Goal: Transaction & Acquisition: Purchase product/service

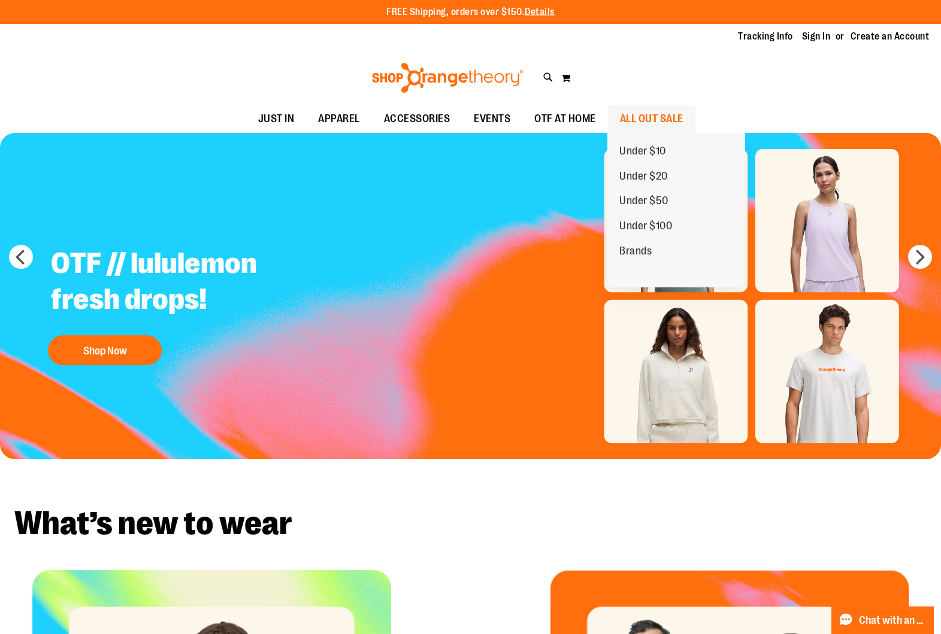
click at [642, 116] on span "ALL OUT SALE" at bounding box center [651, 118] width 63 height 27
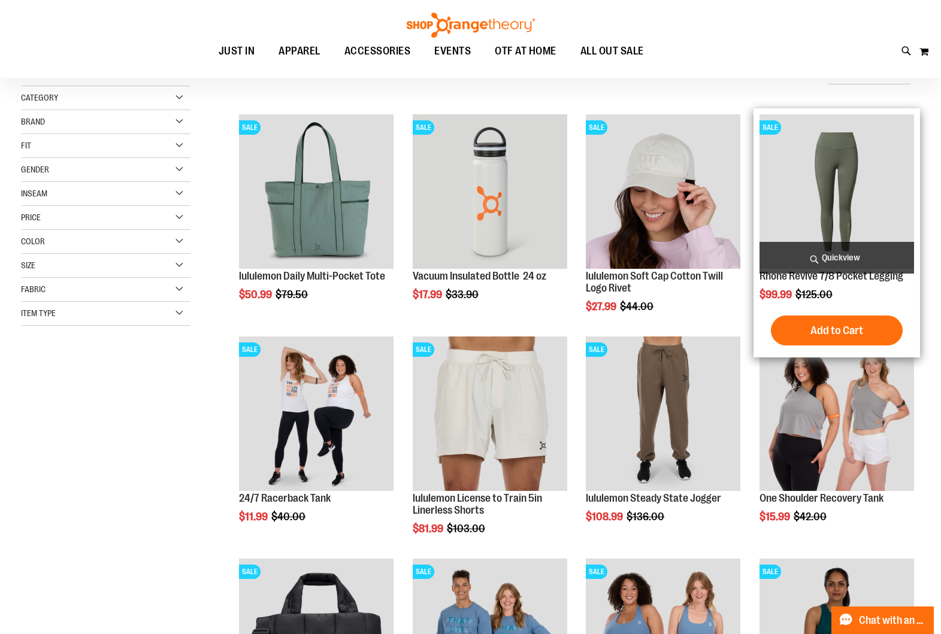
scroll to position [205, 1]
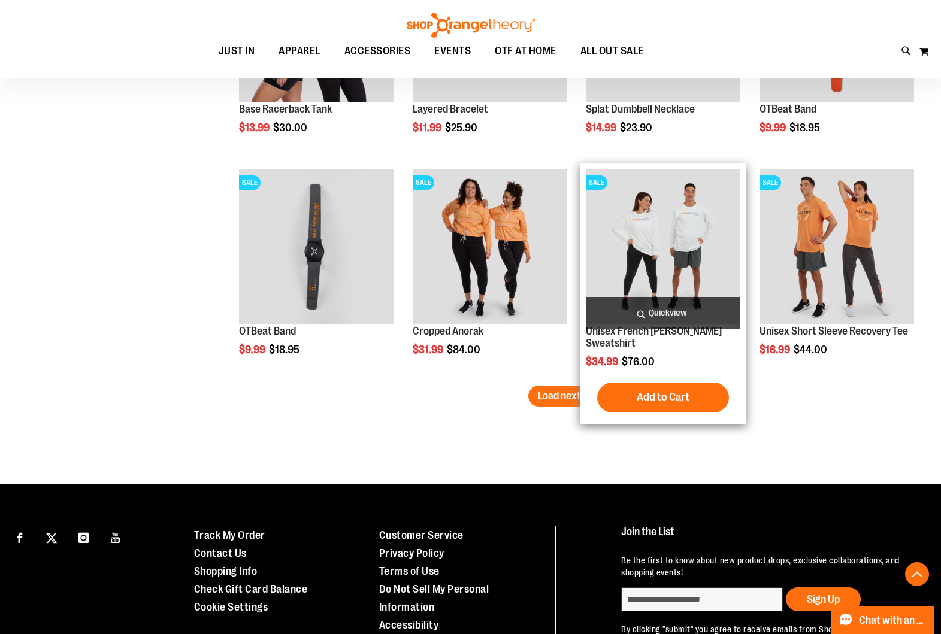
scroll to position [1853, 0]
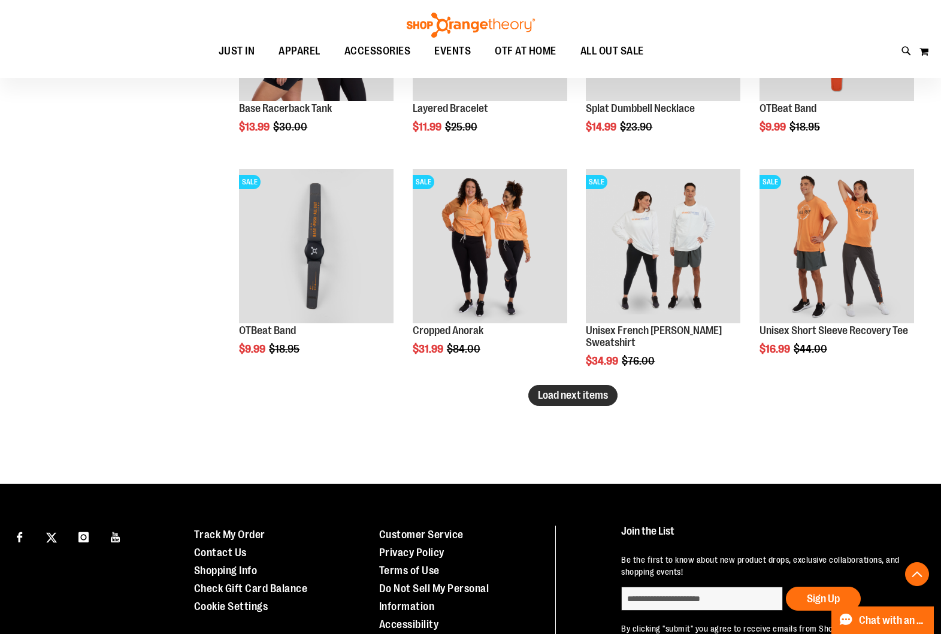
click at [579, 397] on span "Load next items" at bounding box center [573, 395] width 70 height 12
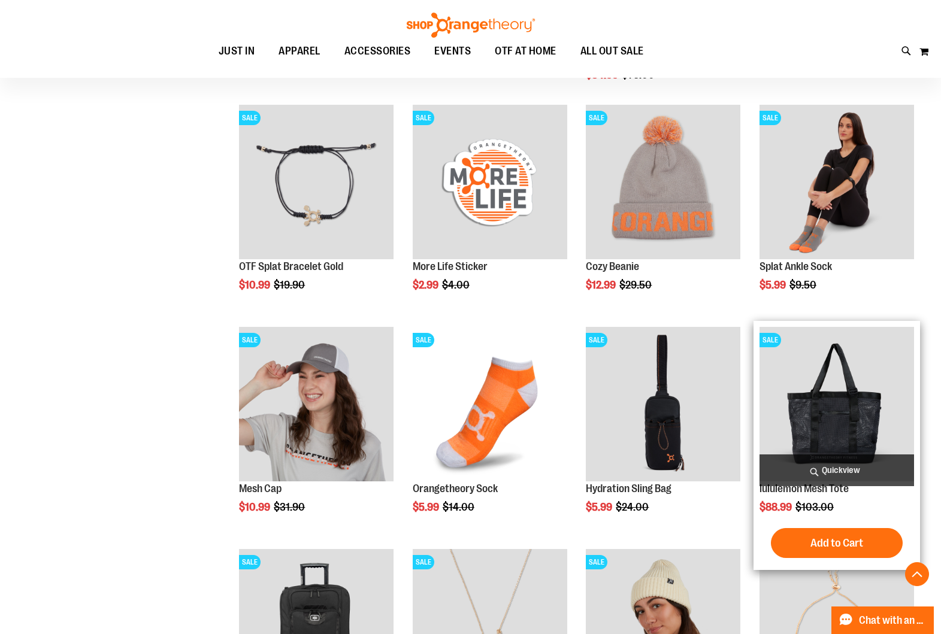
scroll to position [2137, 0]
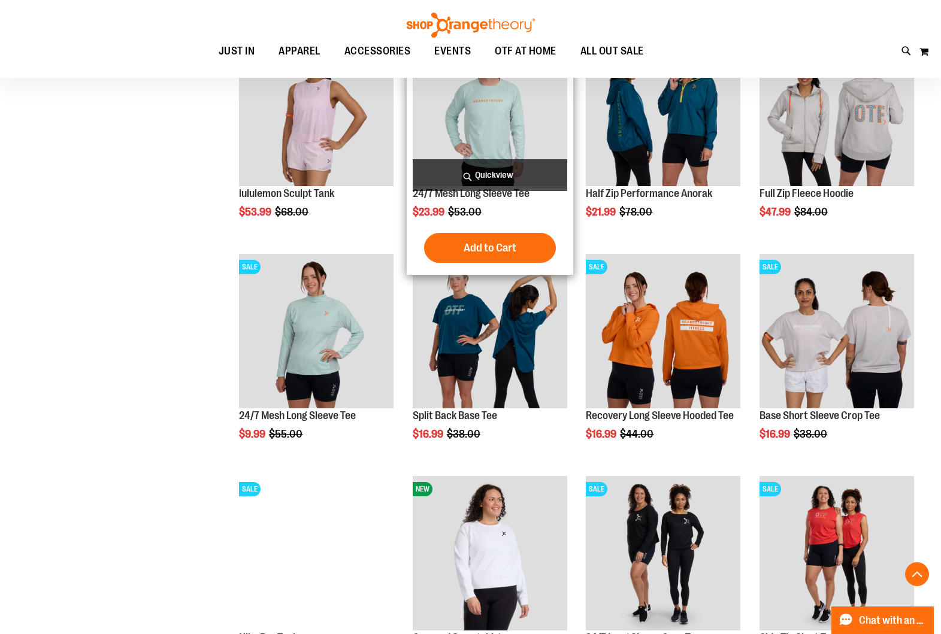
scroll to position [1096, 0]
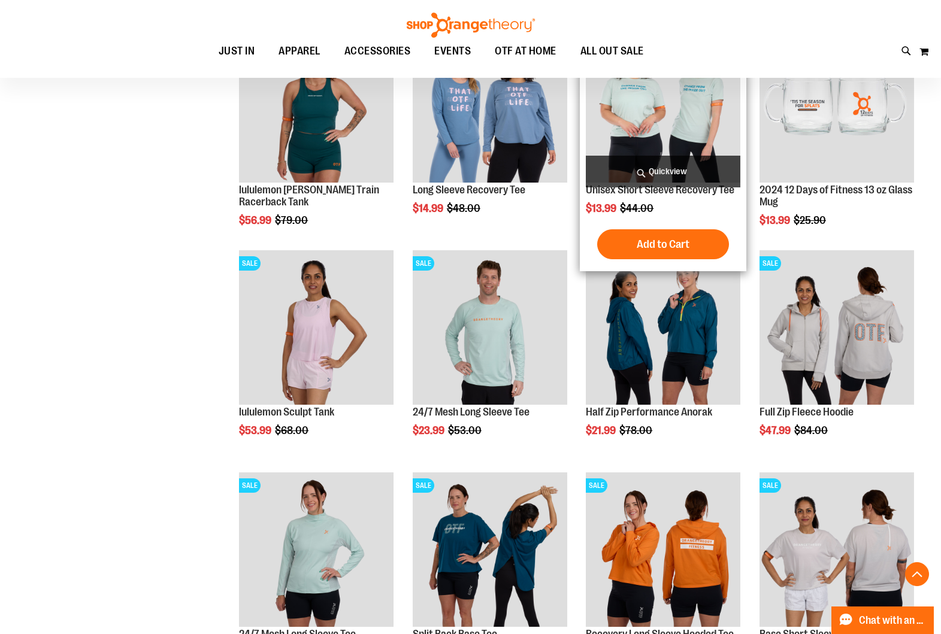
scroll to position [884, 0]
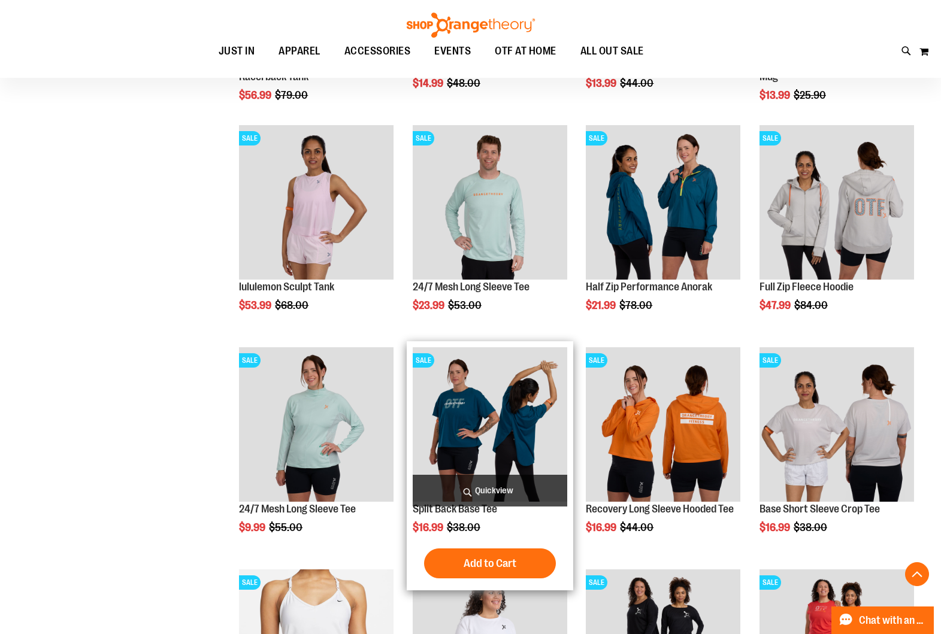
scroll to position [1009, 0]
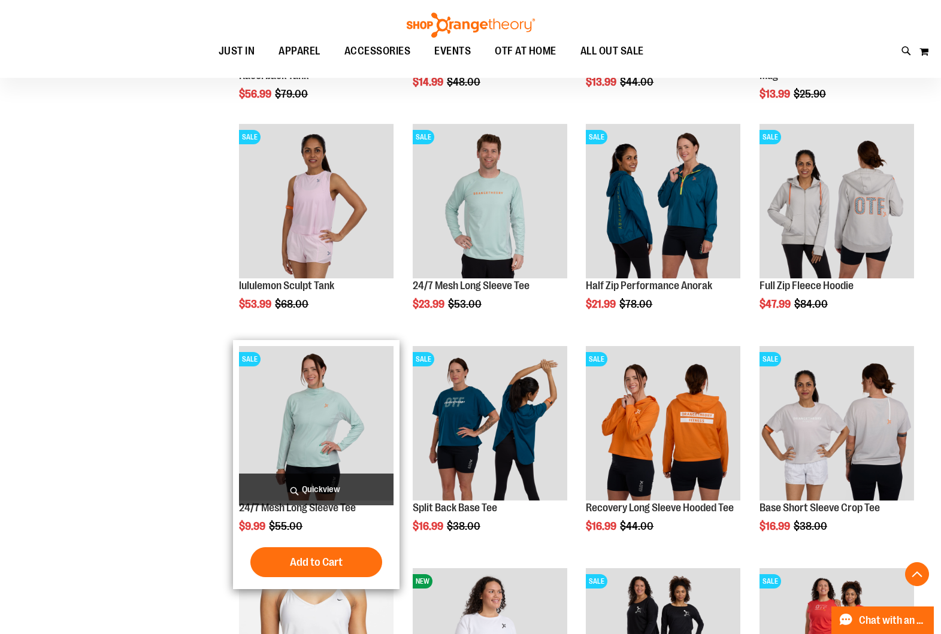
click at [316, 436] on img "product" at bounding box center [316, 423] width 155 height 155
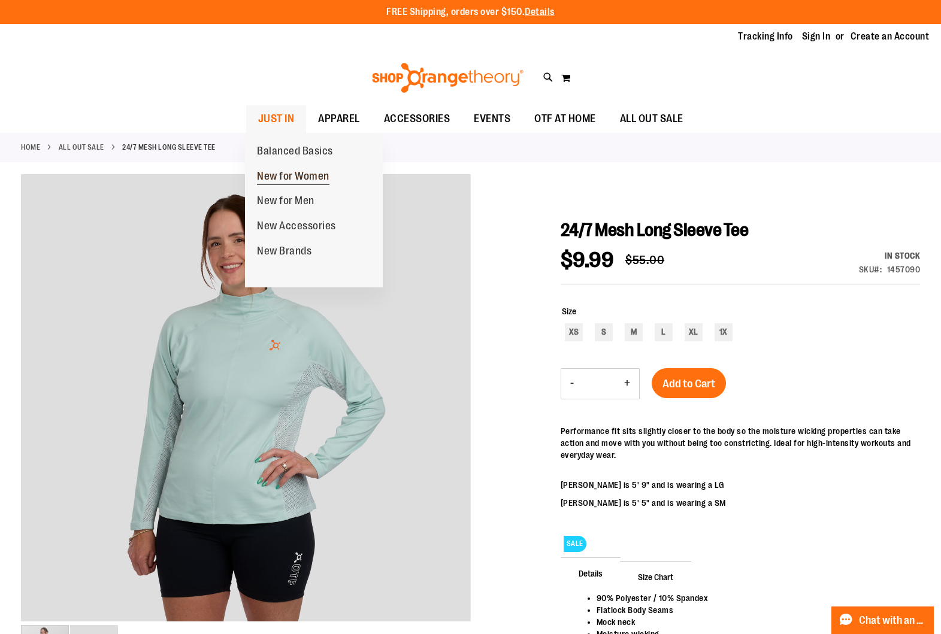
click at [280, 176] on span "New for Women" at bounding box center [293, 177] width 72 height 15
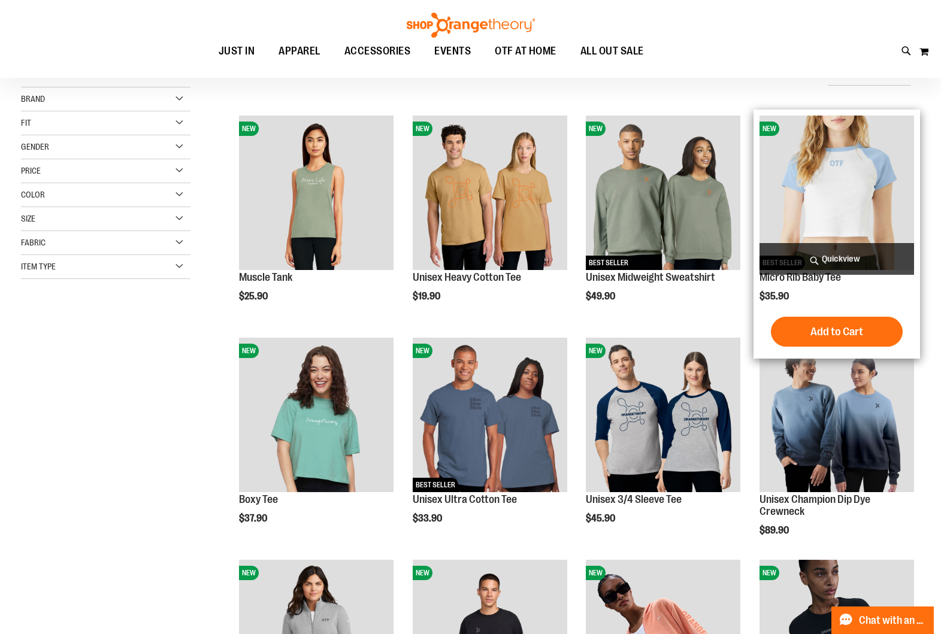
scroll to position [129, 0]
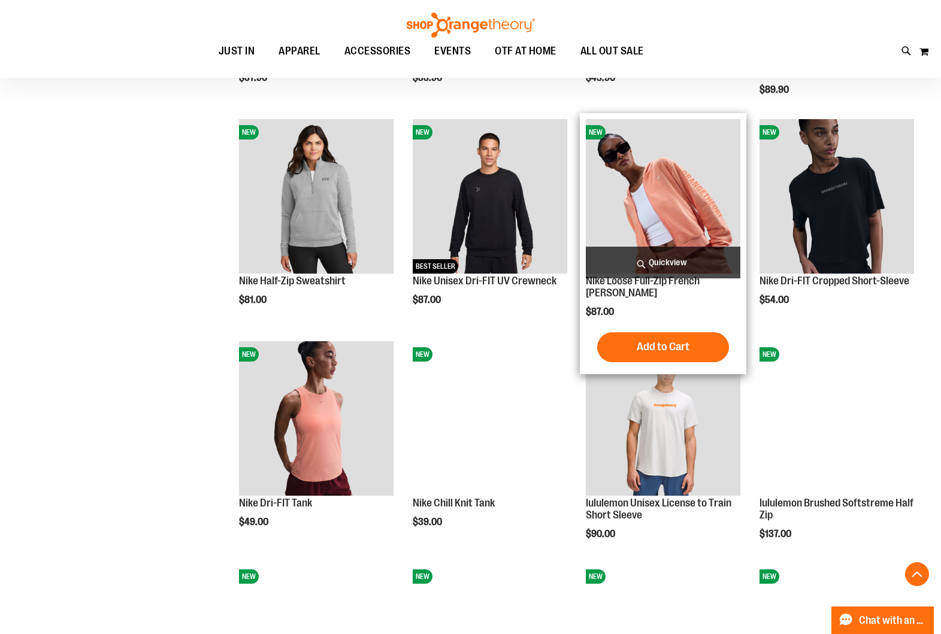
scroll to position [557, 0]
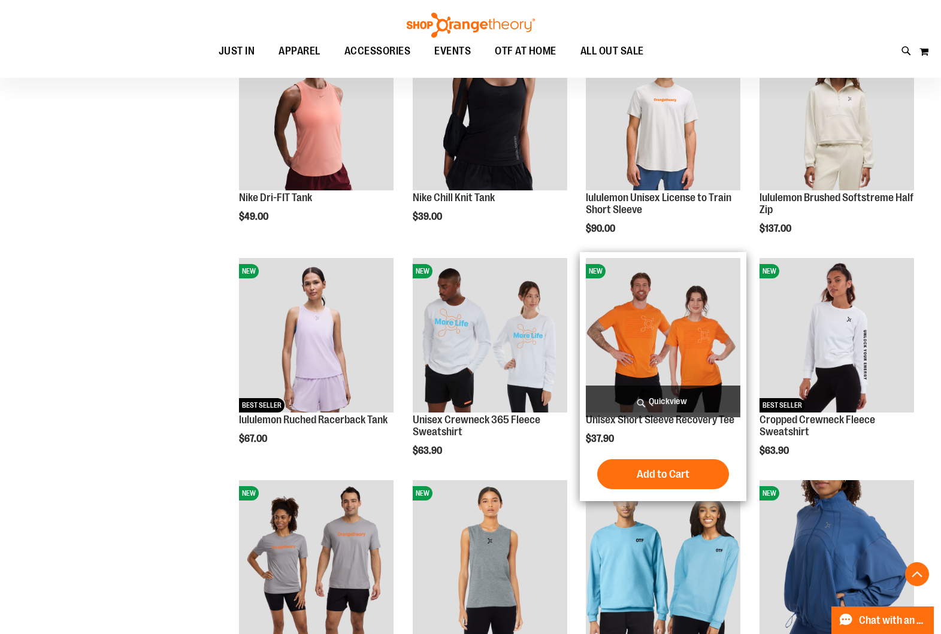
scroll to position [872, 0]
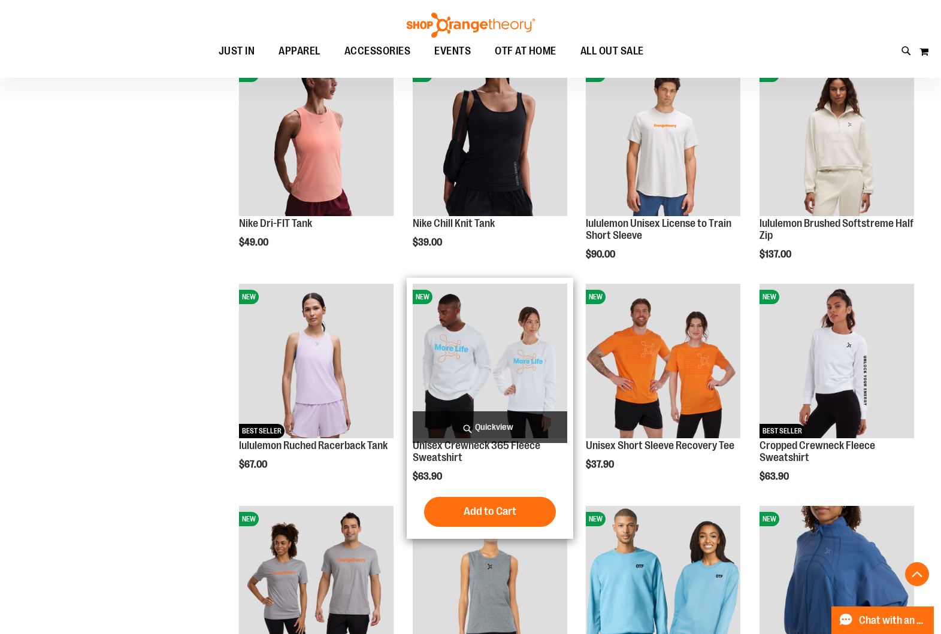
scroll to position [837, 0]
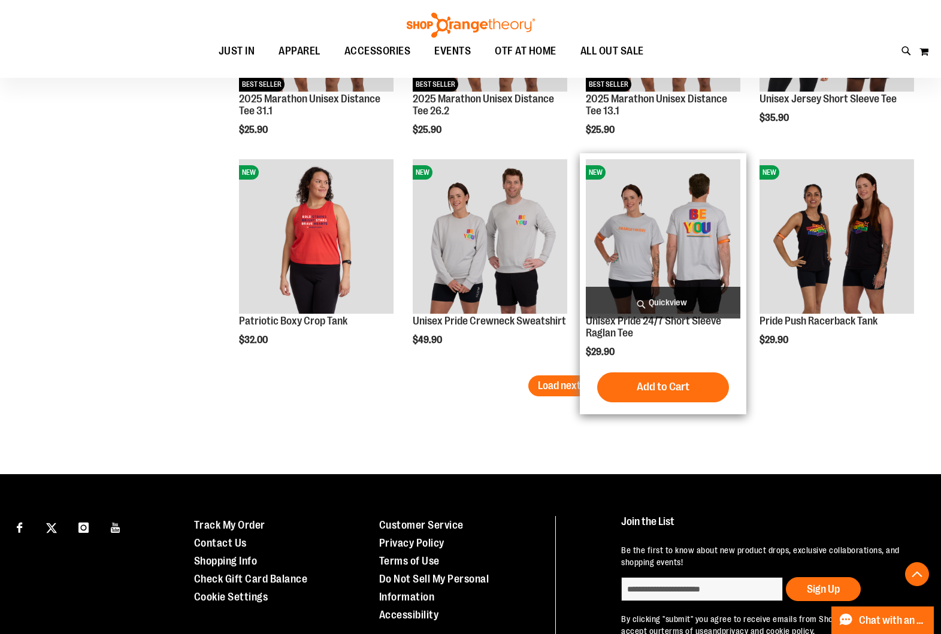
scroll to position [1786, 1]
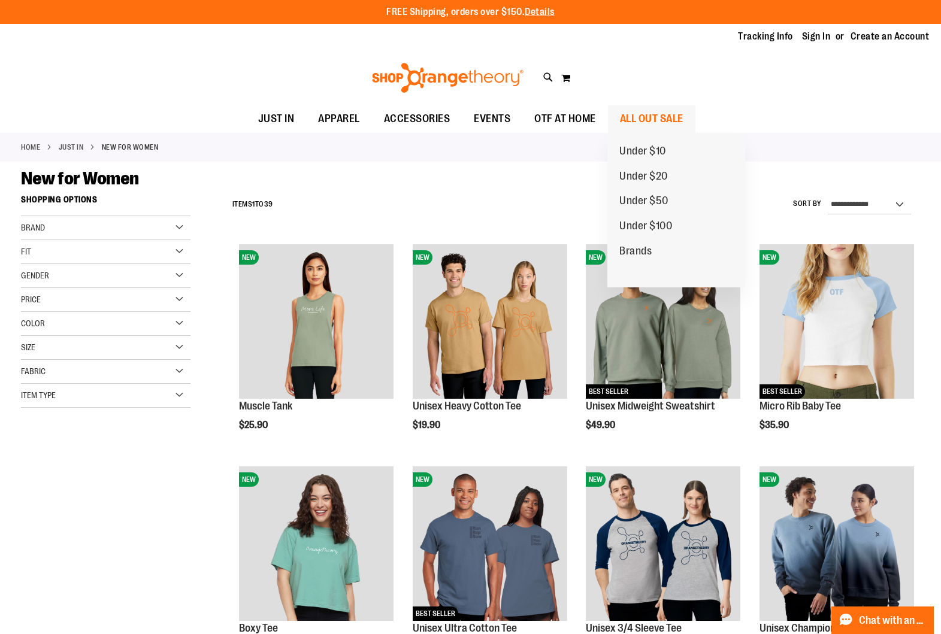
click at [639, 116] on span "ALL OUT SALE" at bounding box center [651, 118] width 63 height 27
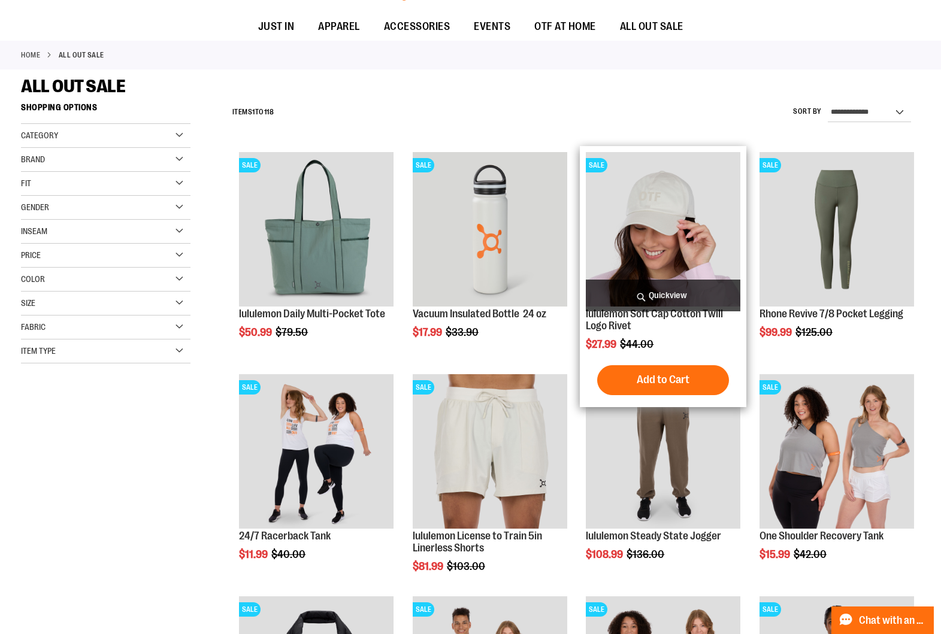
scroll to position [139, 1]
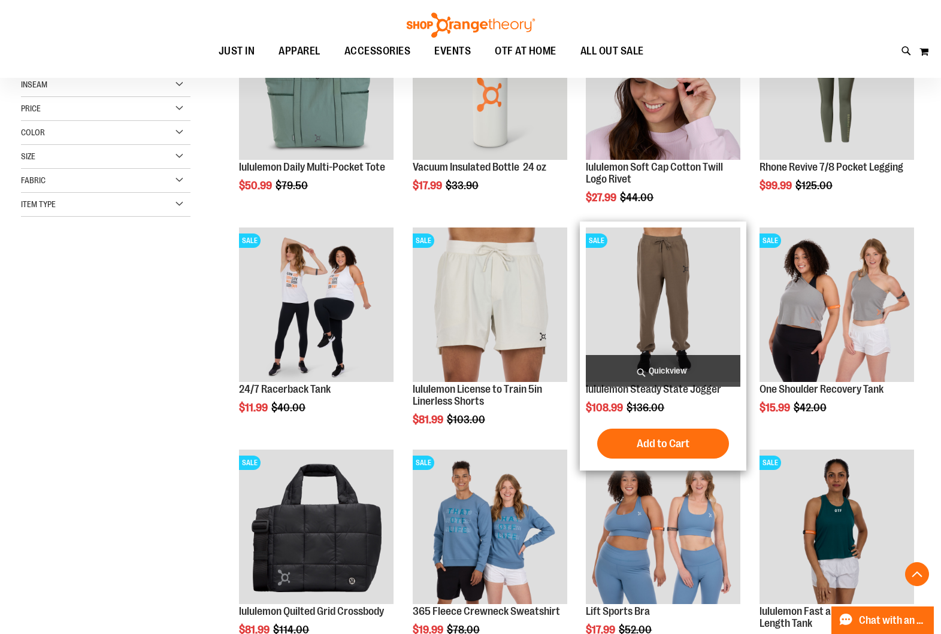
scroll to position [239, 0]
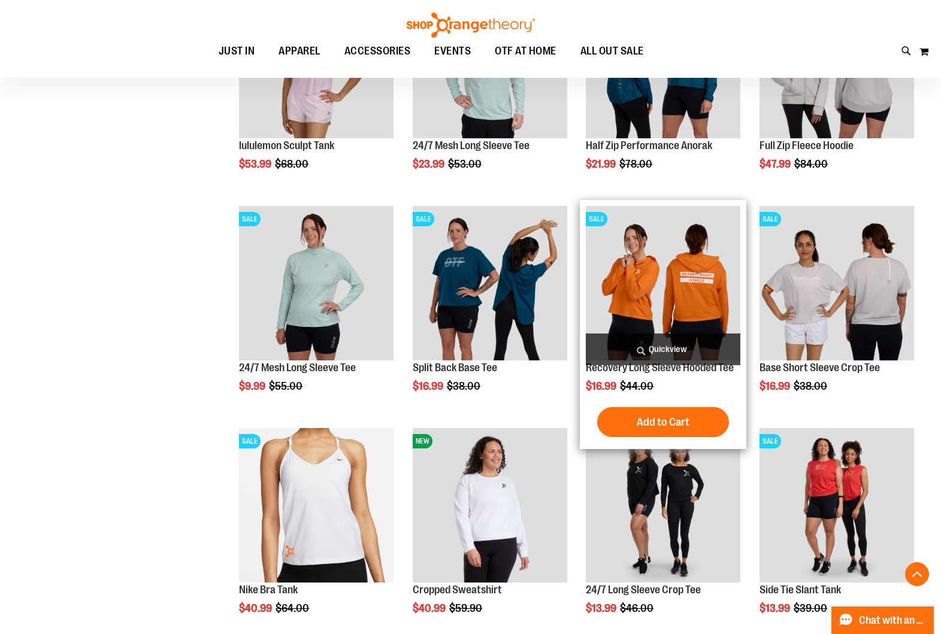
scroll to position [1152, 1]
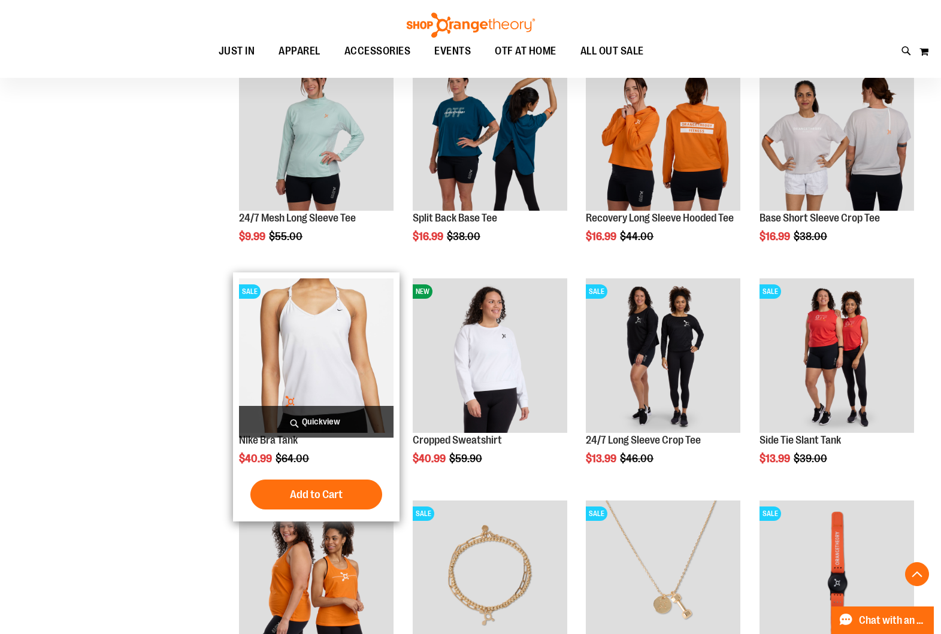
scroll to position [1301, 0]
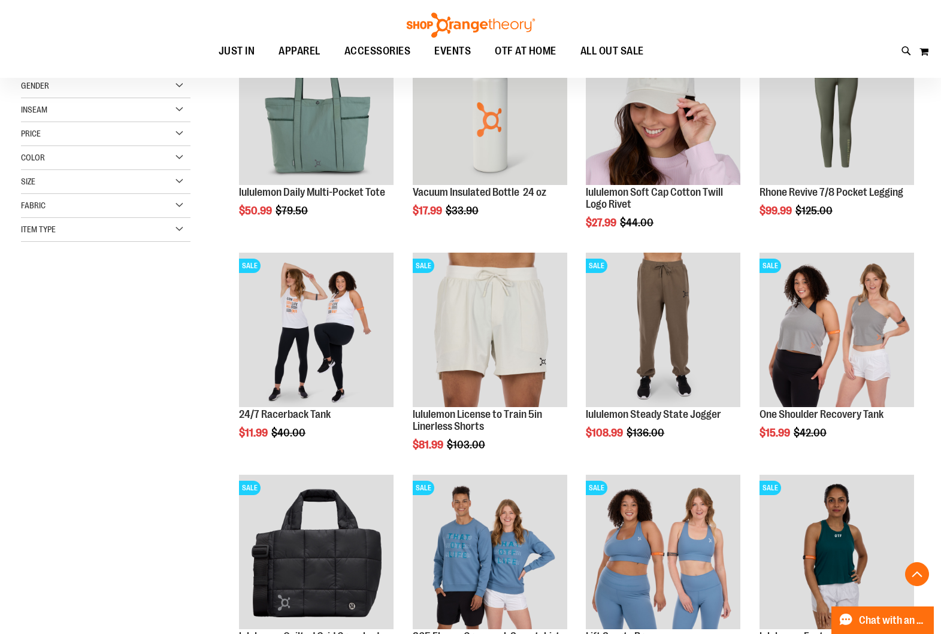
scroll to position [211, 0]
